Goal: Find specific page/section: Find specific page/section

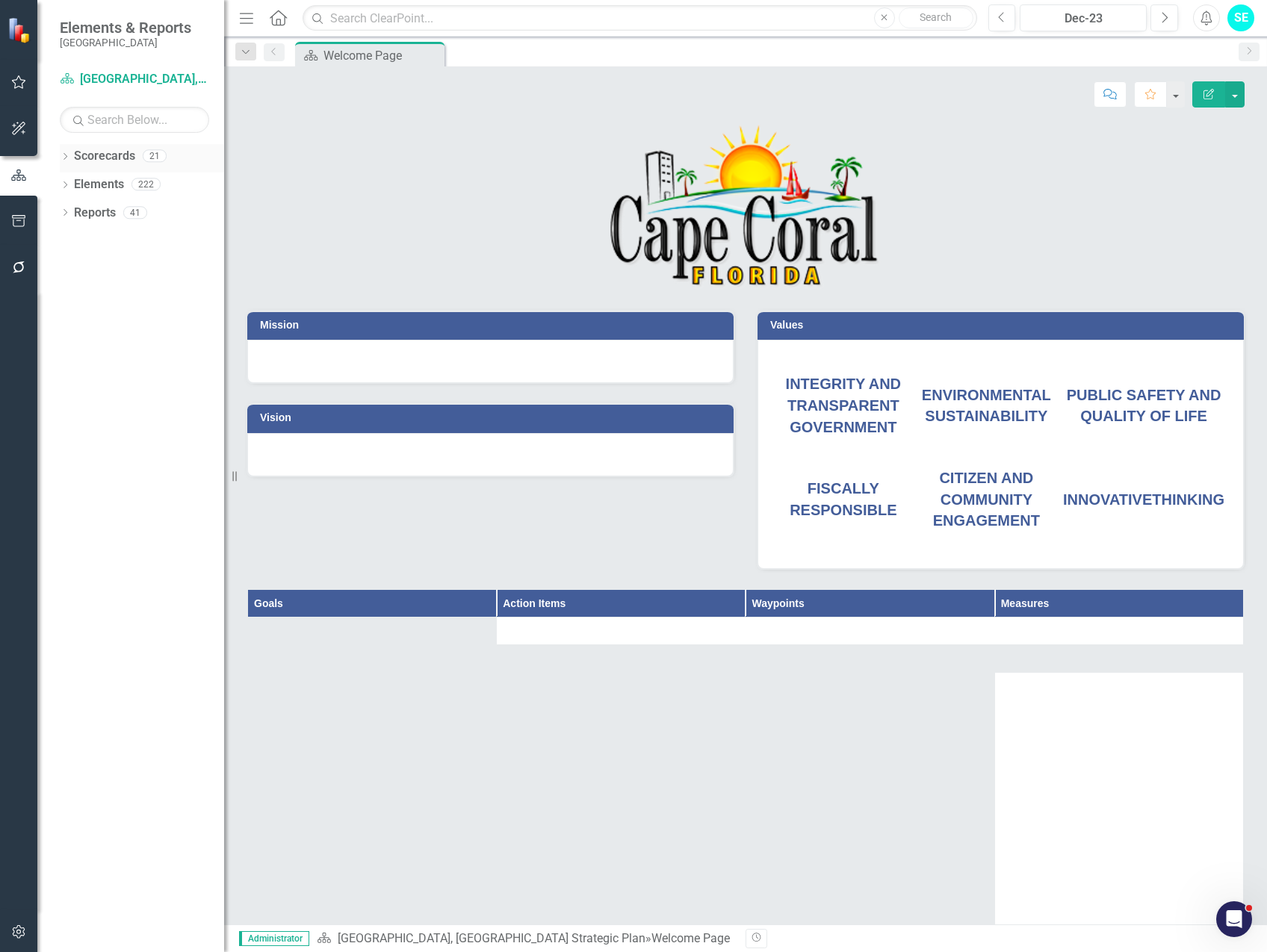
click at [65, 152] on div "Dropdown" at bounding box center [65, 158] width 11 height 12
click at [106, 244] on link "Community Redevelopment Area" at bounding box center [153, 241] width 142 height 17
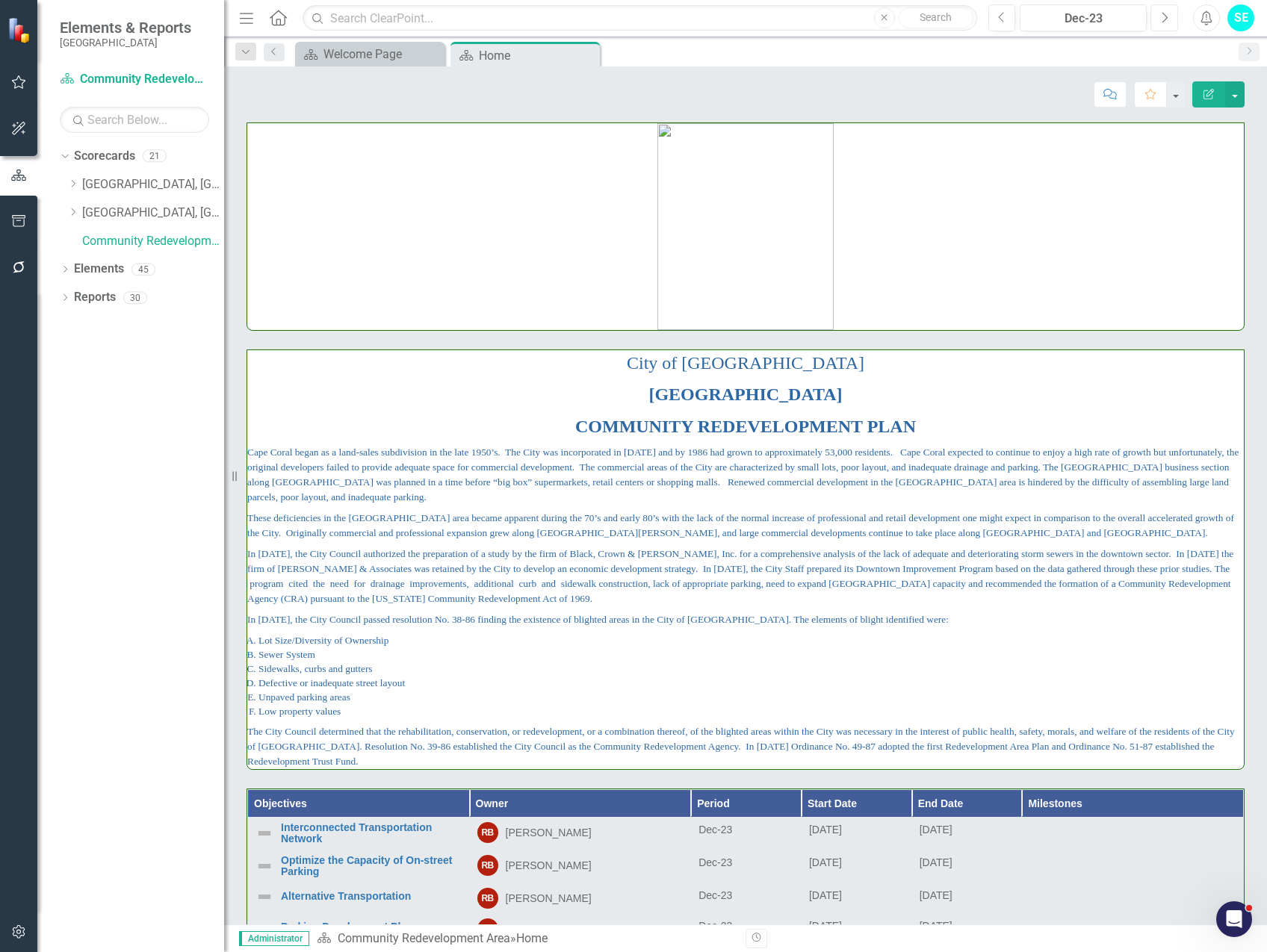
click at [1162, 20] on icon "Next" at bounding box center [1164, 18] width 8 height 13
click at [1160, 20] on button "Next" at bounding box center [1164, 18] width 27 height 27
click at [1160, 21] on button "Next" at bounding box center [1164, 18] width 27 height 27
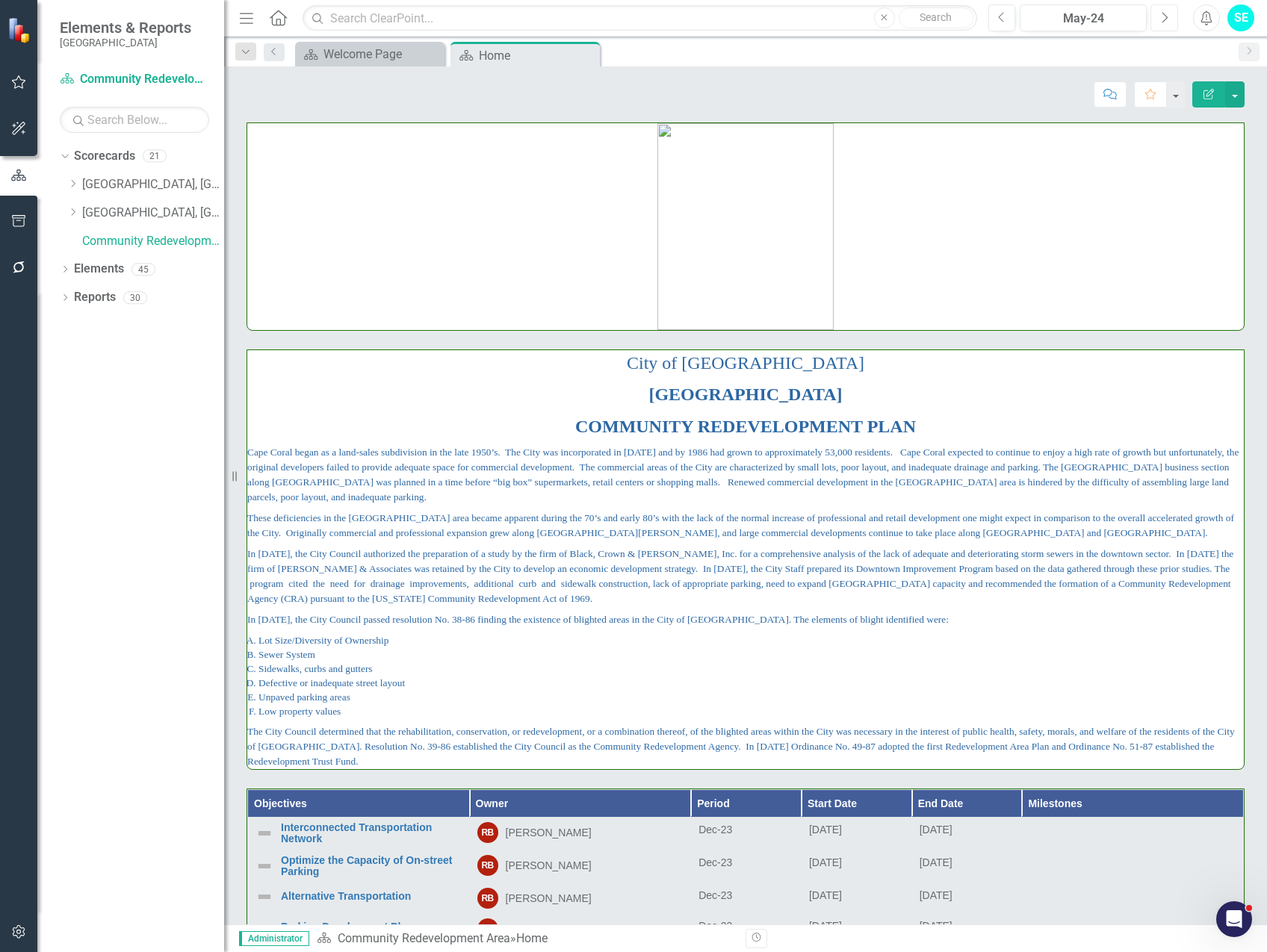
click at [1160, 21] on button "Next" at bounding box center [1164, 18] width 27 height 27
click at [1161, 22] on button "Next" at bounding box center [1164, 18] width 27 height 27
click at [1162, 22] on icon "Next" at bounding box center [1164, 18] width 8 height 13
click at [1162, 23] on icon "Next" at bounding box center [1164, 18] width 8 height 13
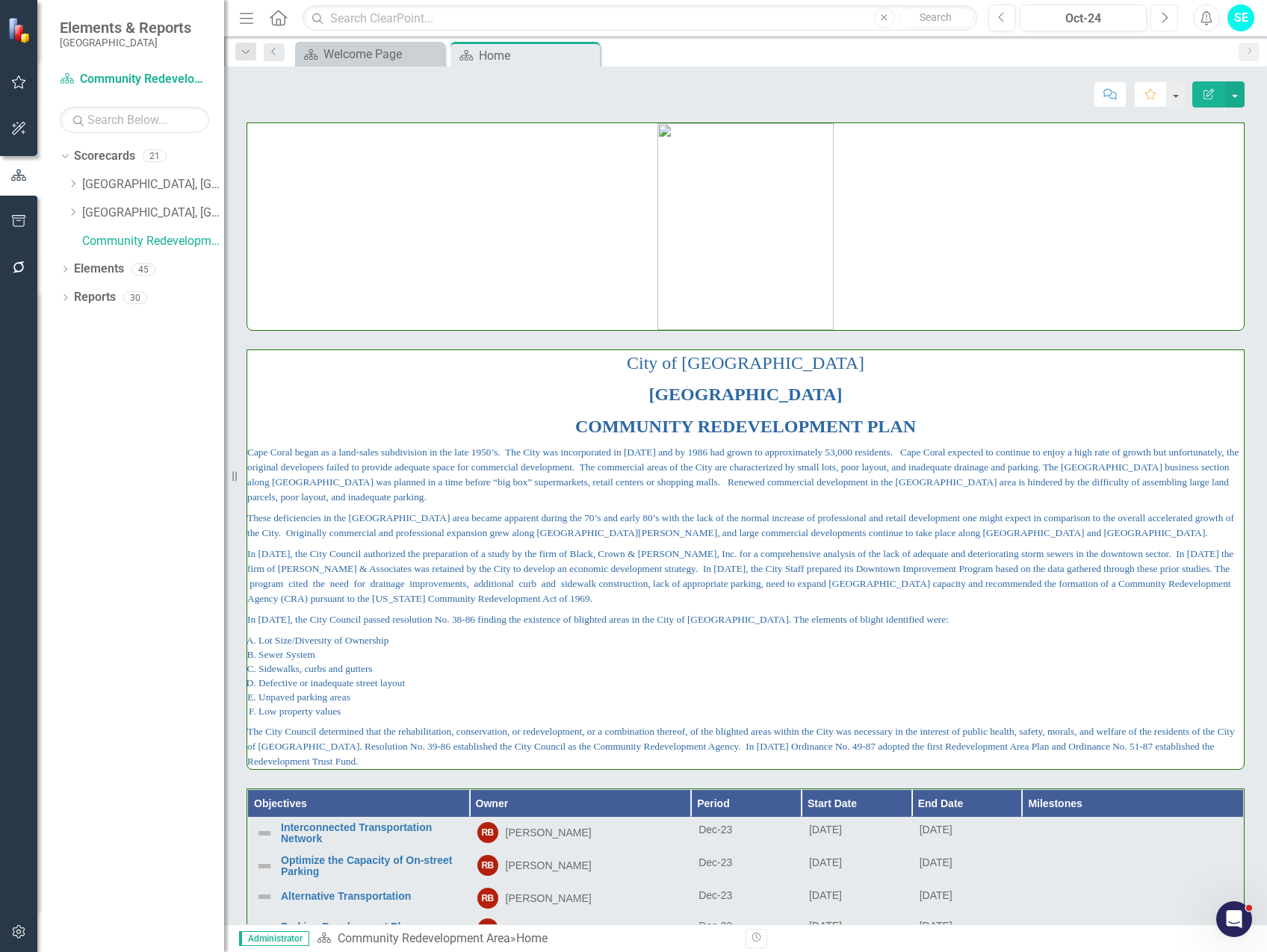
click at [1162, 24] on button "Next" at bounding box center [1164, 18] width 27 height 27
click at [1163, 24] on button "Next" at bounding box center [1164, 18] width 27 height 27
click at [1163, 25] on button "Next" at bounding box center [1164, 18] width 27 height 27
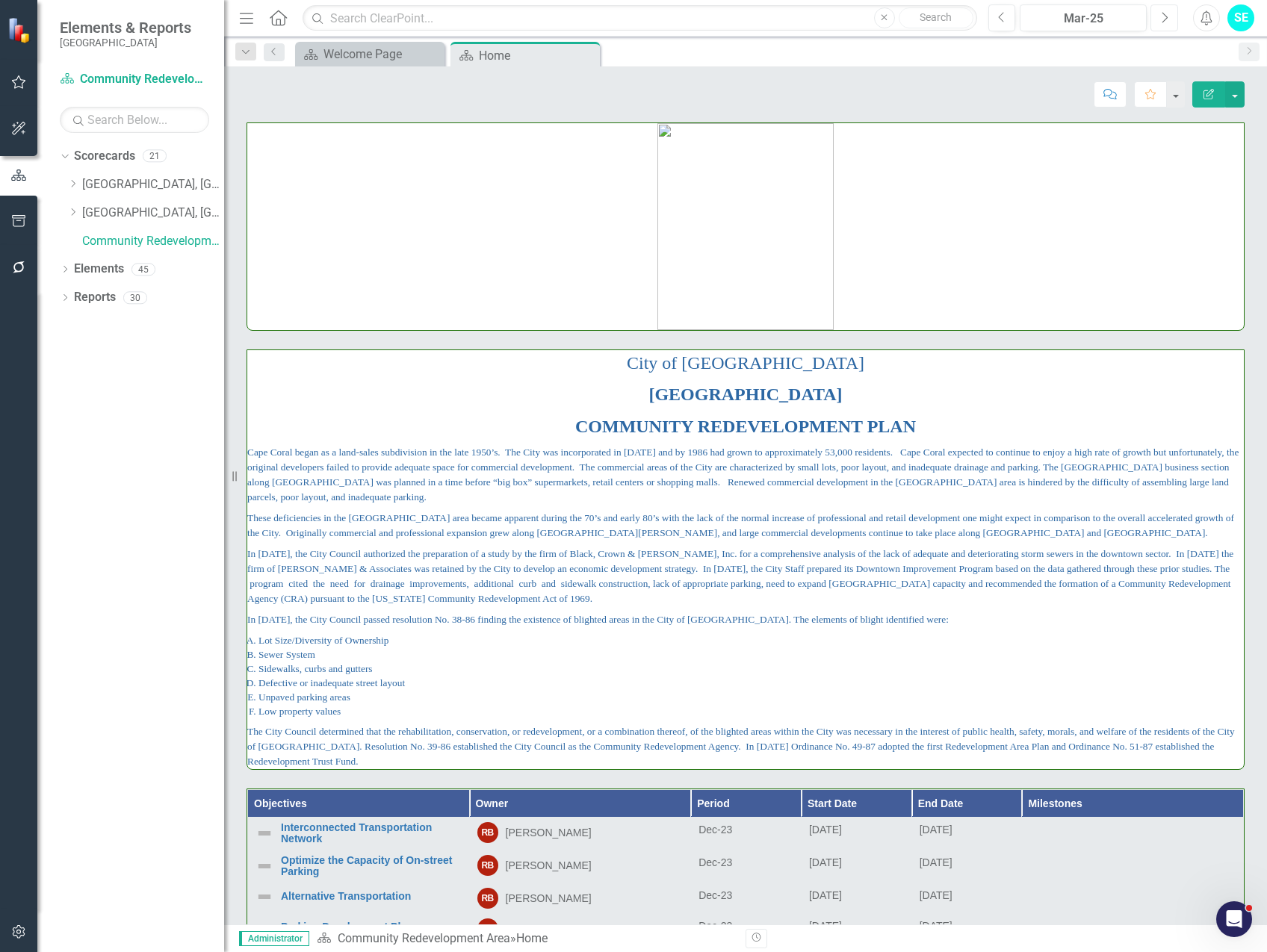
click at [1163, 25] on button "Next" at bounding box center [1164, 18] width 27 height 27
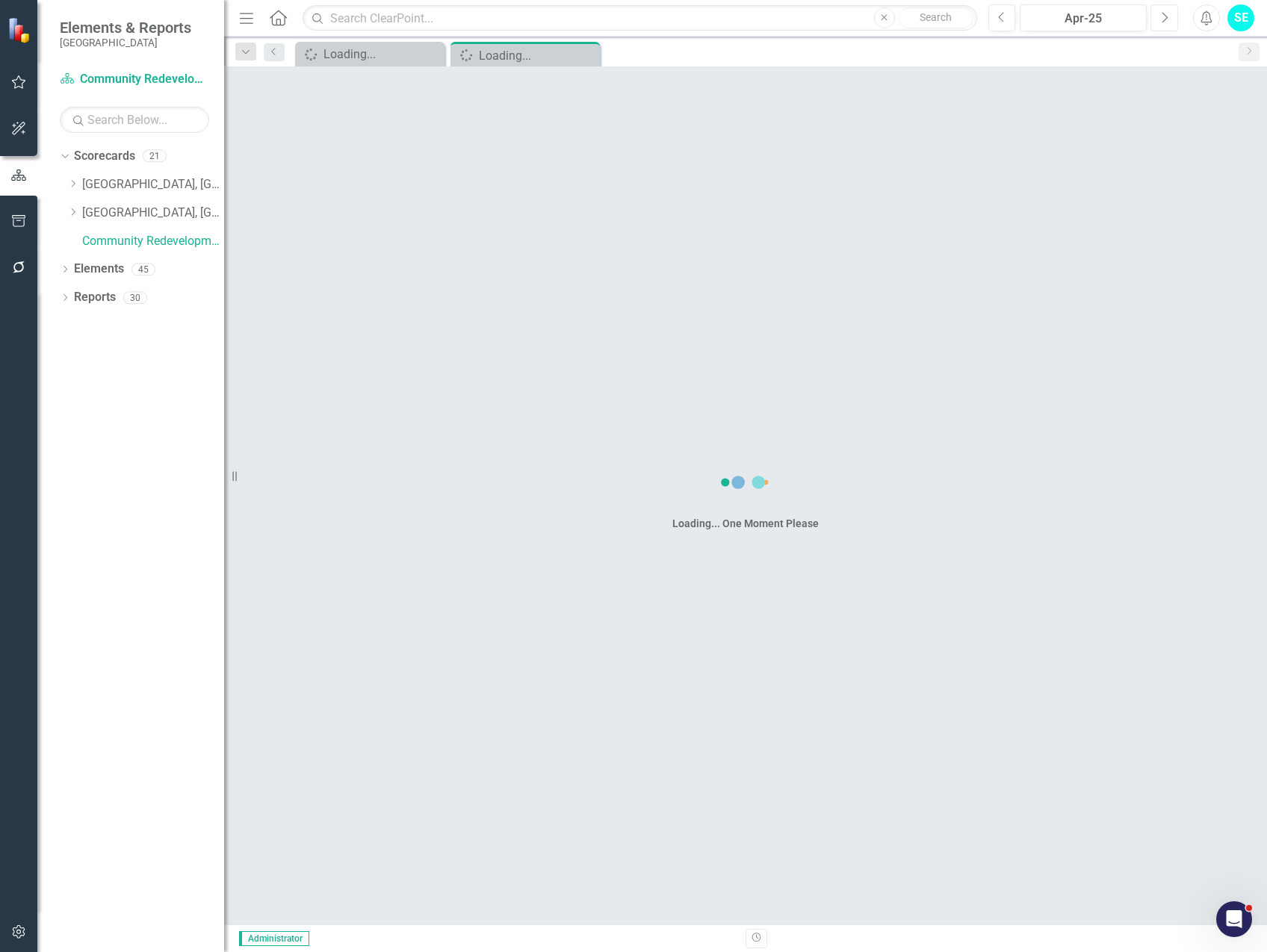
click at [1163, 25] on button "Next" at bounding box center [1164, 18] width 27 height 27
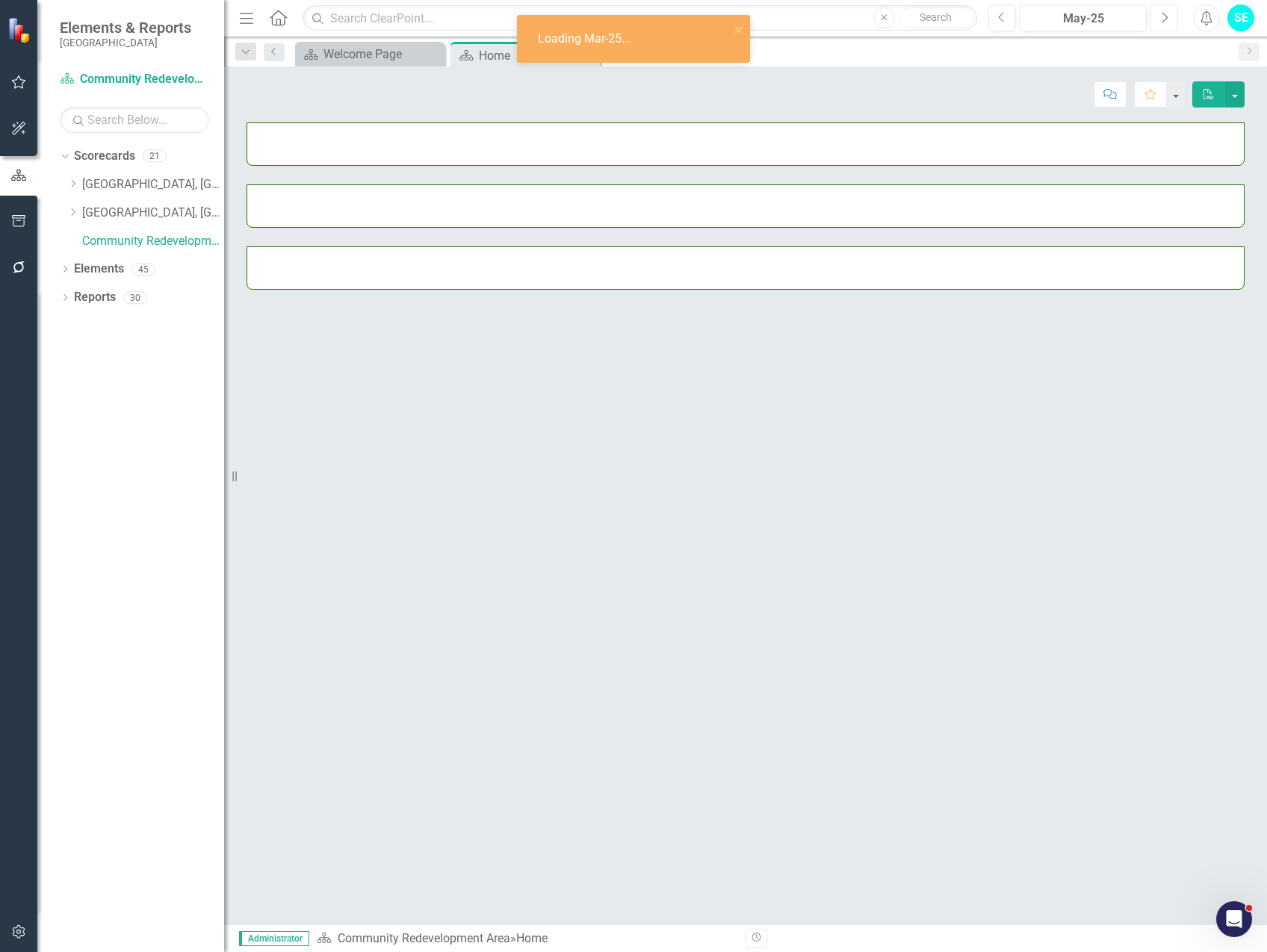
click at [1163, 25] on button "Next" at bounding box center [1164, 18] width 27 height 27
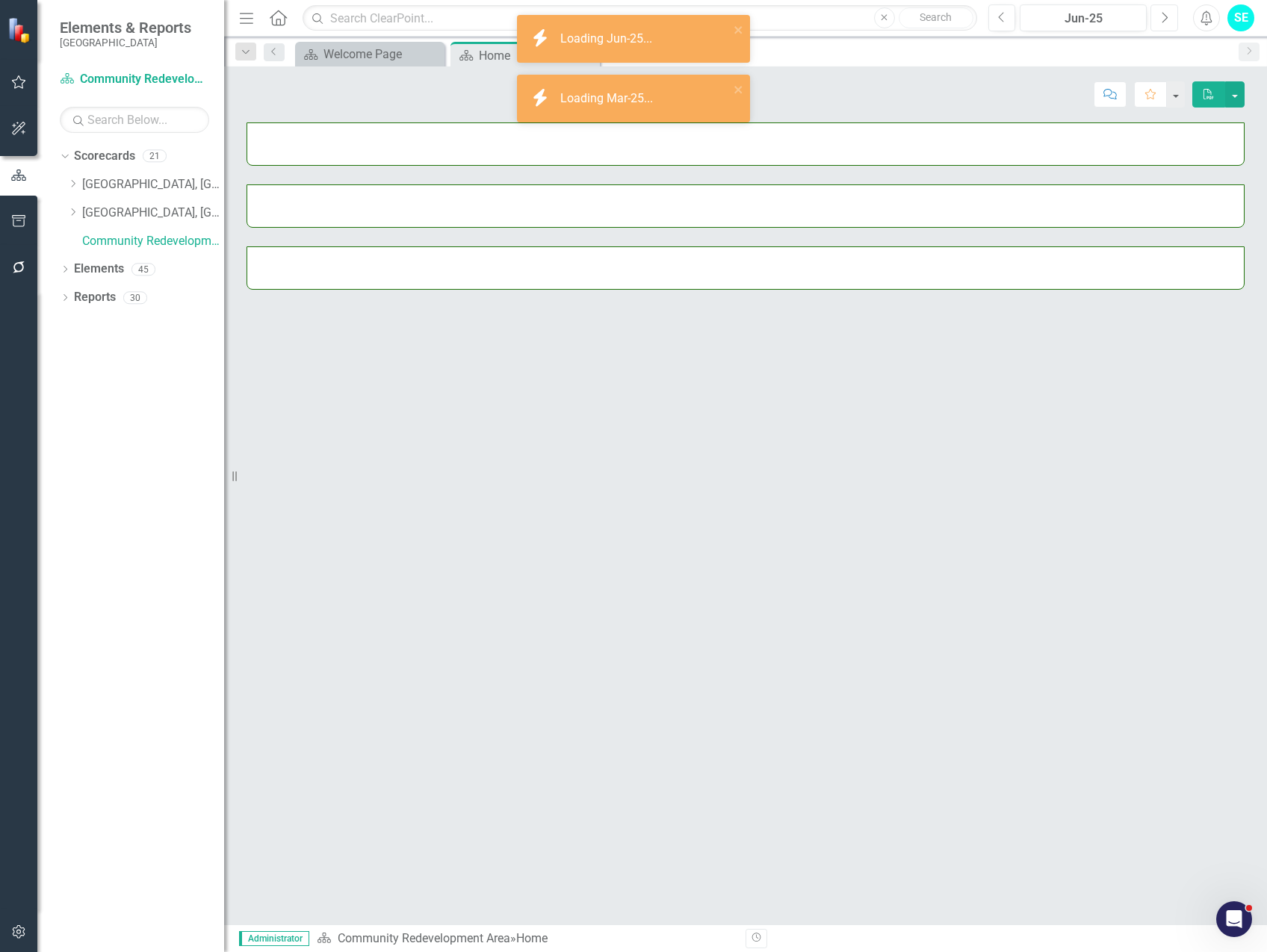
click at [1163, 25] on button "Next" at bounding box center [1164, 18] width 27 height 27
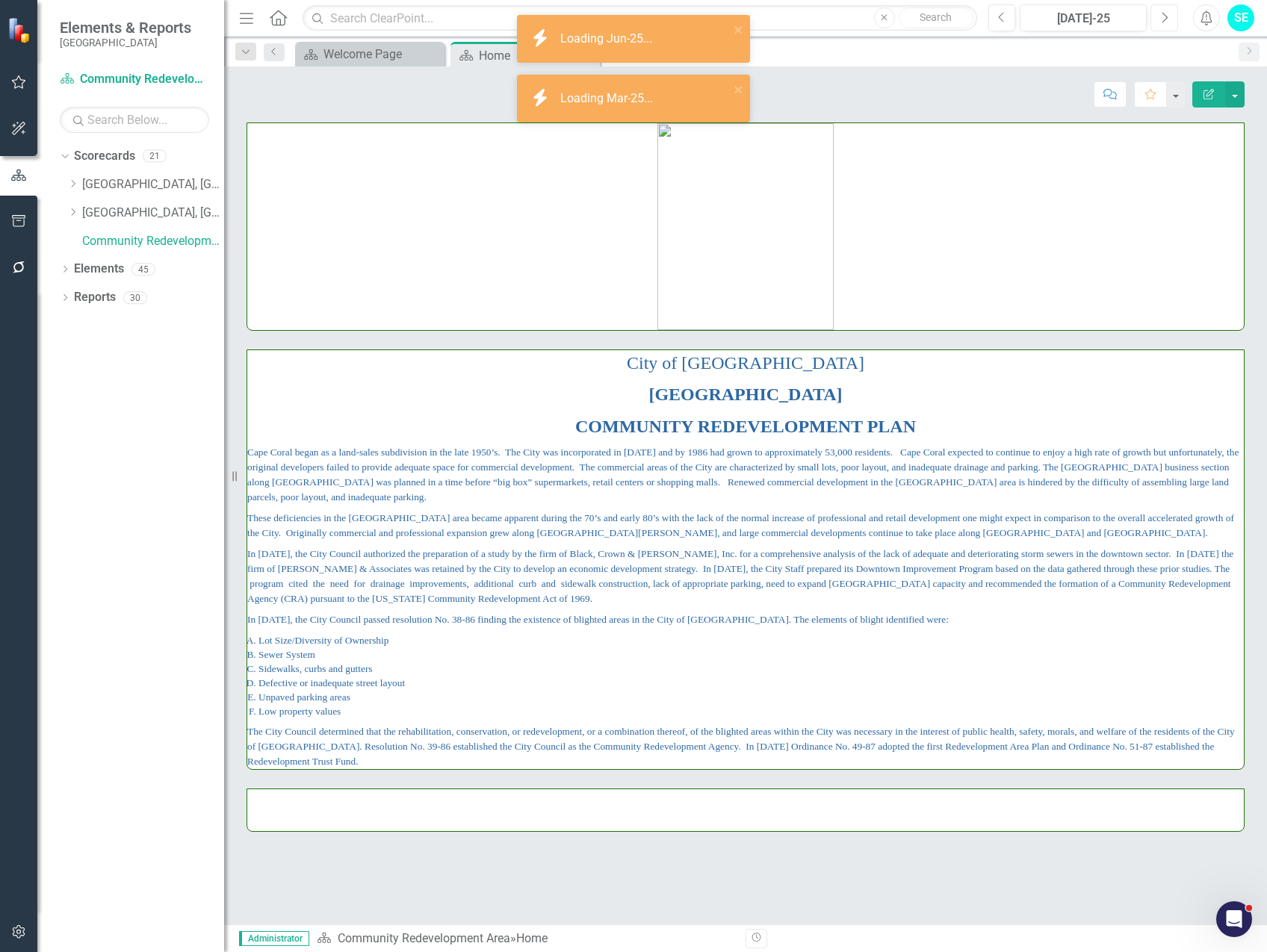
click at [1163, 25] on button "Next" at bounding box center [1164, 18] width 27 height 27
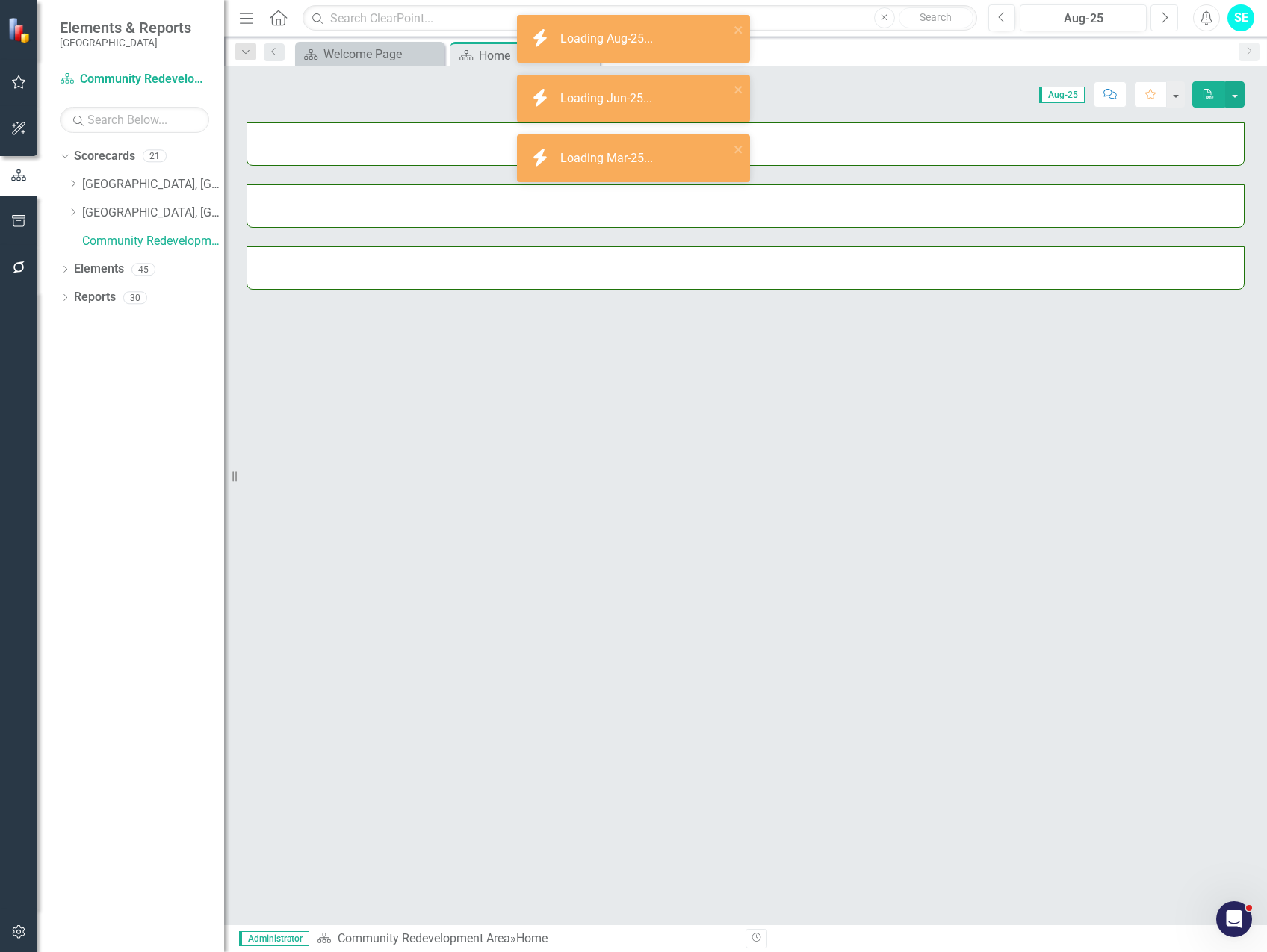
click at [1163, 26] on button "Next" at bounding box center [1164, 18] width 27 height 27
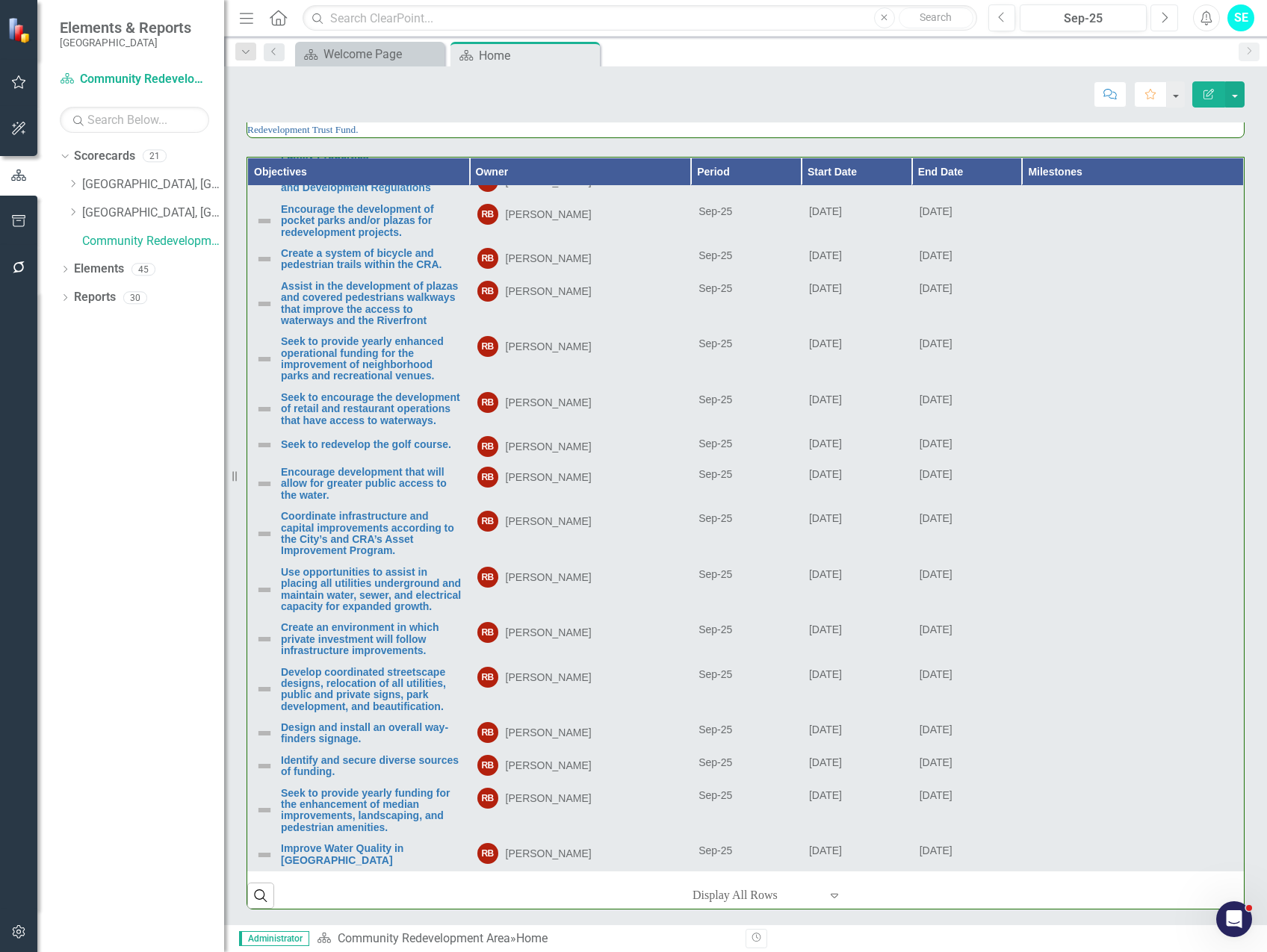
scroll to position [941, 0]
click at [141, 213] on link "[GEOGRAPHIC_DATA], [GEOGRAPHIC_DATA] Strategic Plan" at bounding box center [153, 213] width 142 height 17
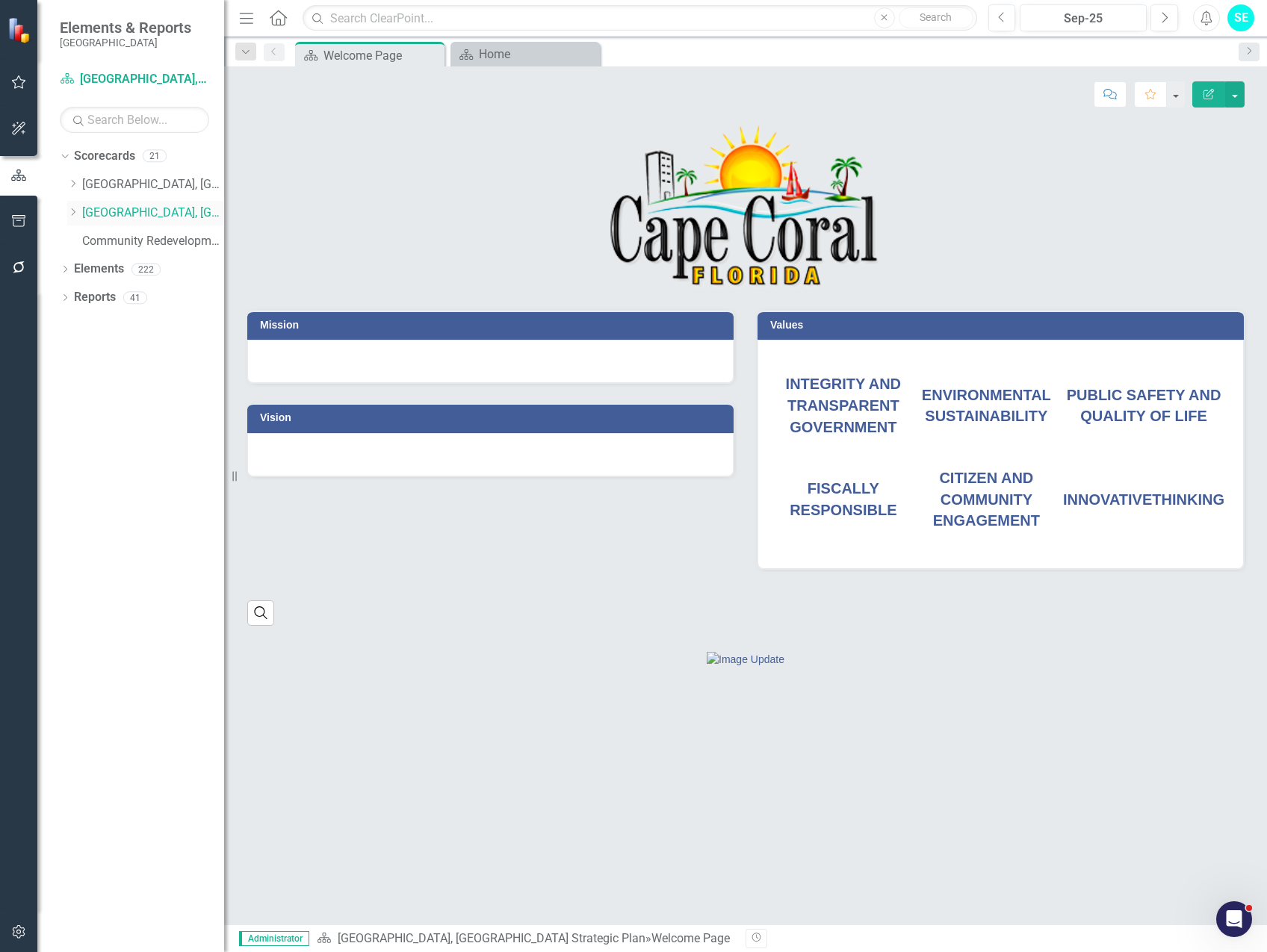
click at [74, 213] on icon "Dropdown" at bounding box center [73, 212] width 12 height 9
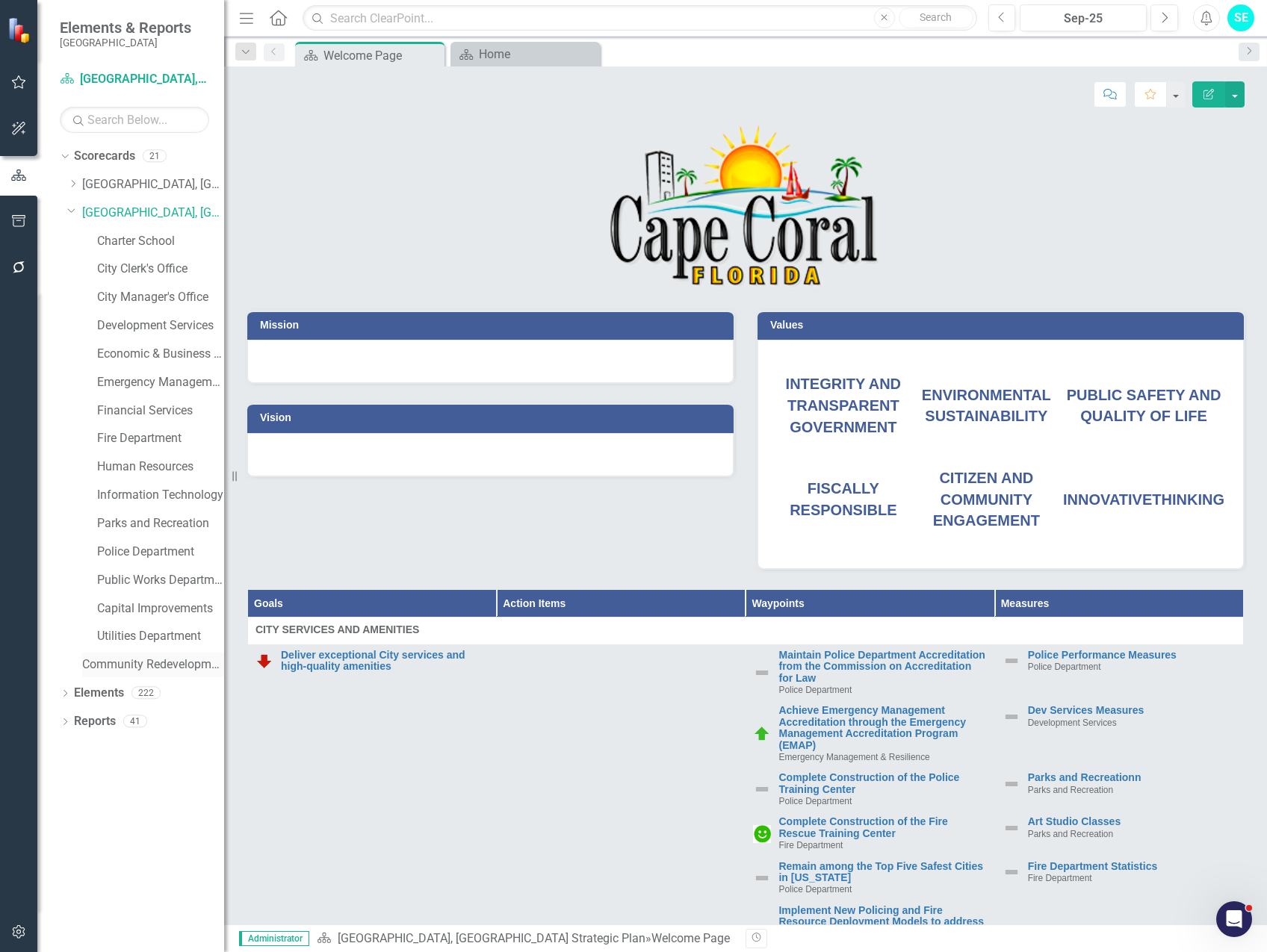
click at [143, 669] on link "Community Redevelopment Area" at bounding box center [153, 664] width 142 height 17
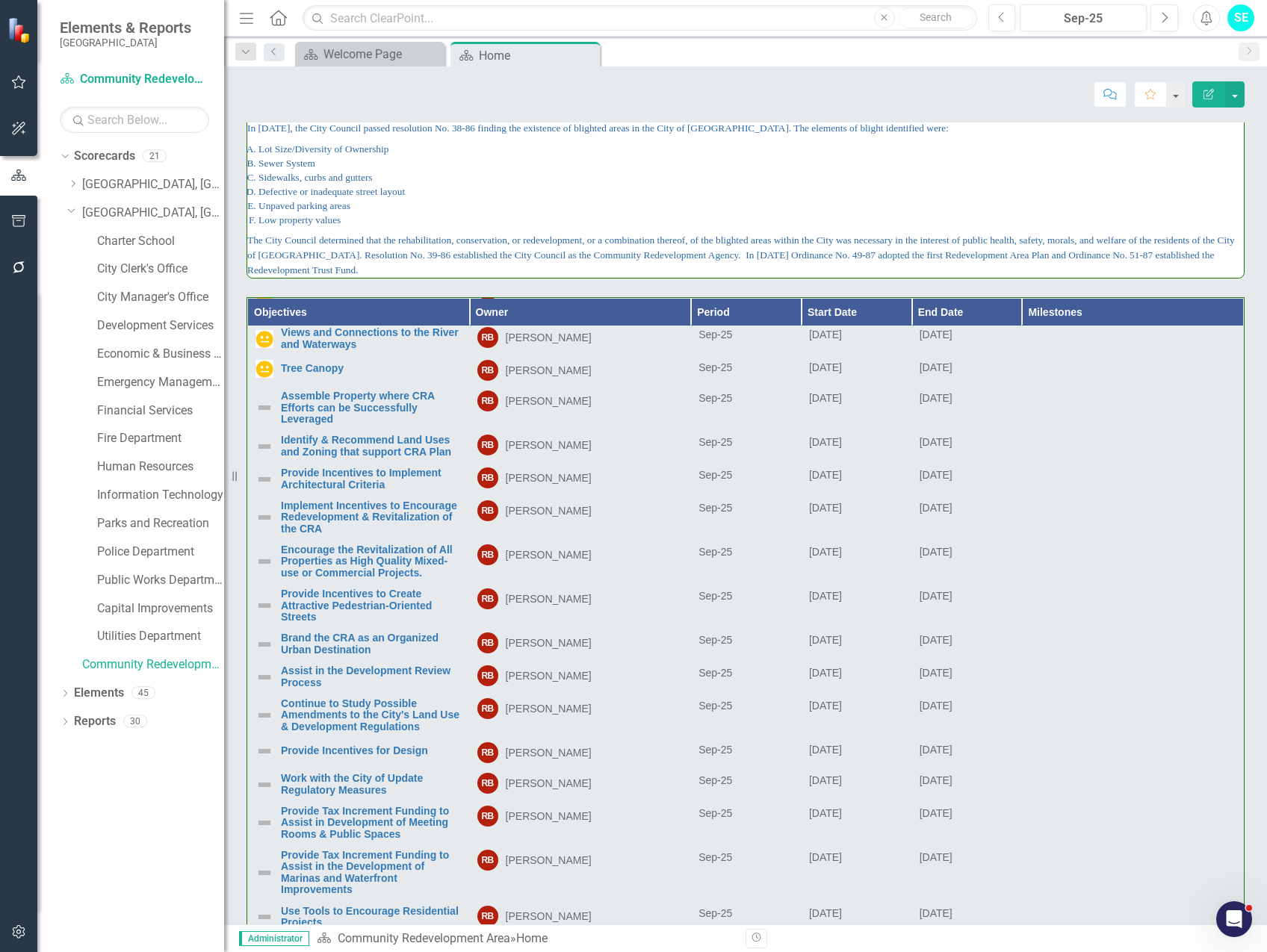
scroll to position [448, 0]
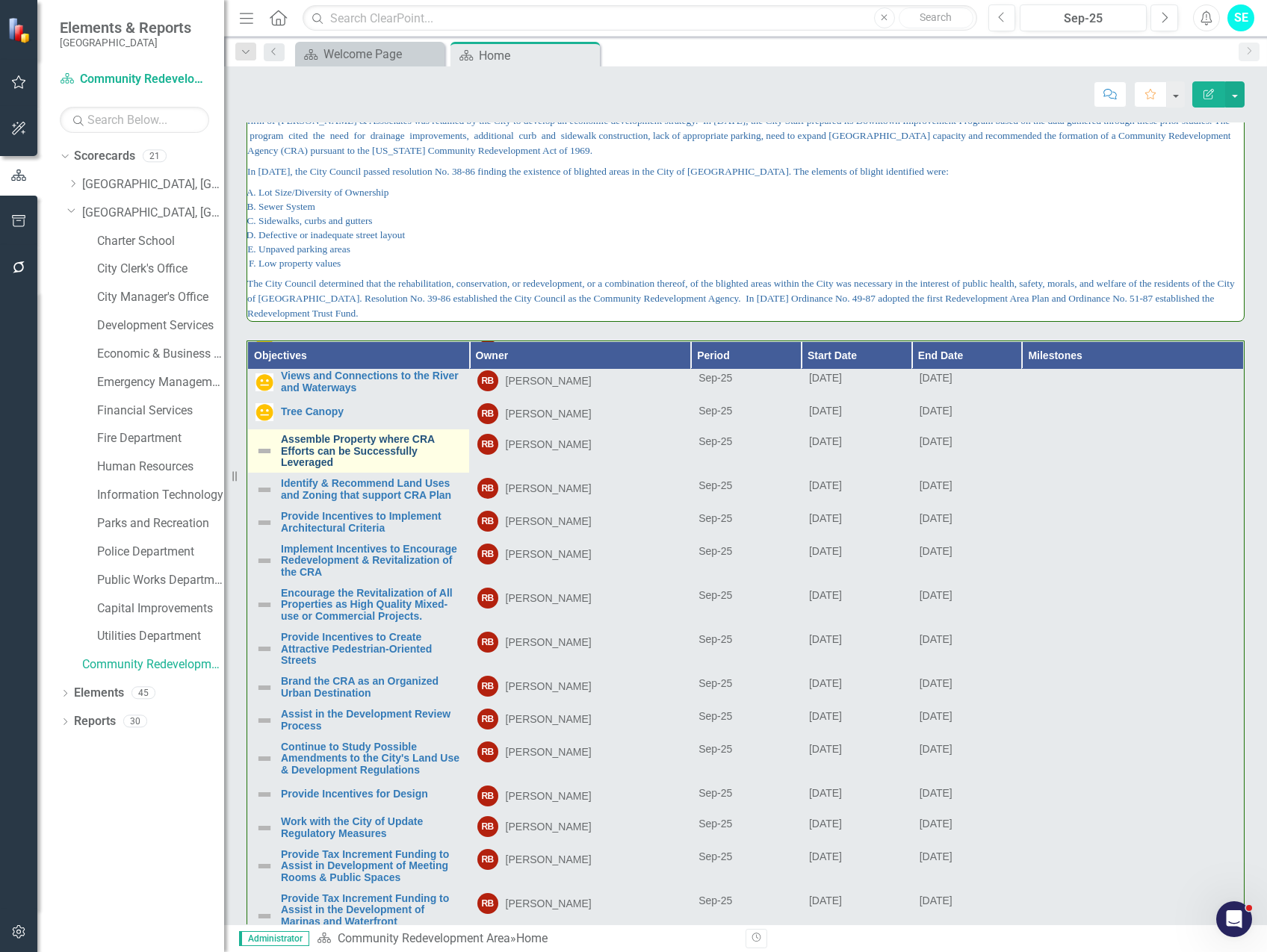
click at [337, 465] on link "Assemble Property where CRA Efforts can be Successfully Leveraged" at bounding box center [371, 451] width 181 height 35
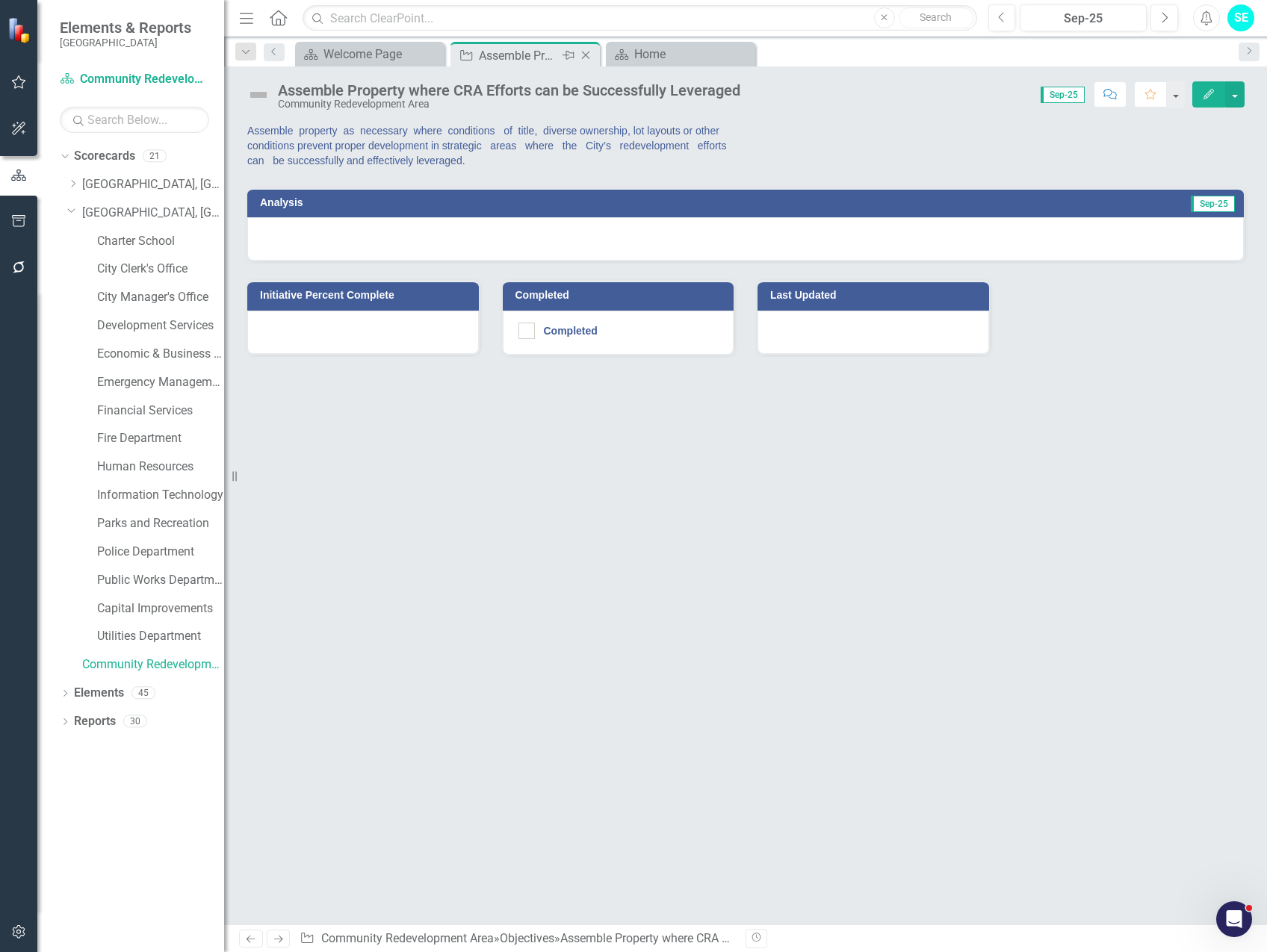
click at [589, 54] on icon "Close" at bounding box center [586, 55] width 15 height 12
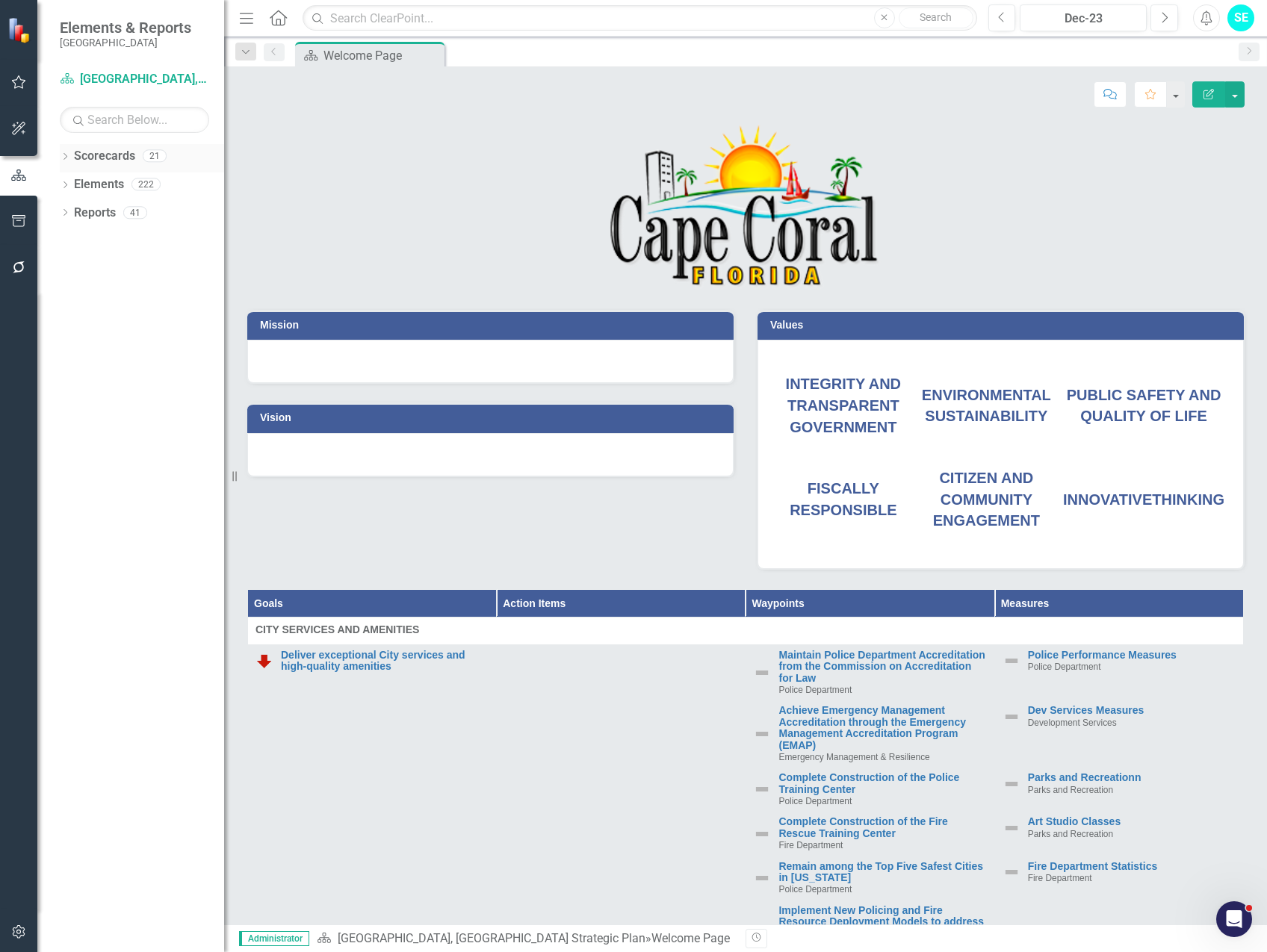
click at [65, 155] on icon "Dropdown" at bounding box center [65, 158] width 11 height 8
